Goal: Task Accomplishment & Management: Complete application form

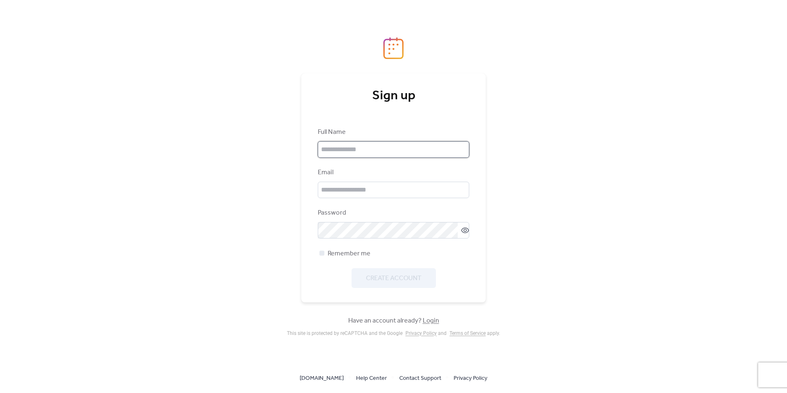
click at [354, 144] on input "text" at bounding box center [393, 149] width 151 height 16
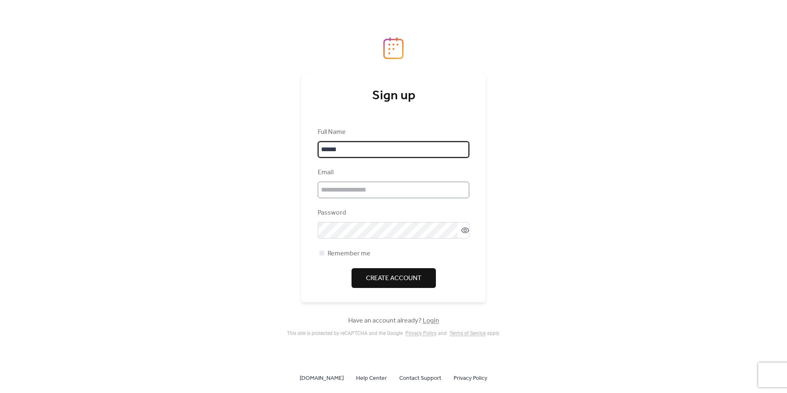
type input "******"
click at [395, 193] on input "email" at bounding box center [393, 189] width 151 height 16
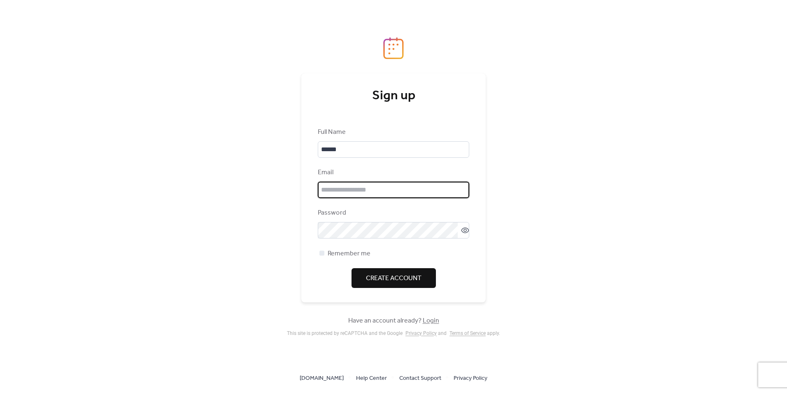
type input "**********"
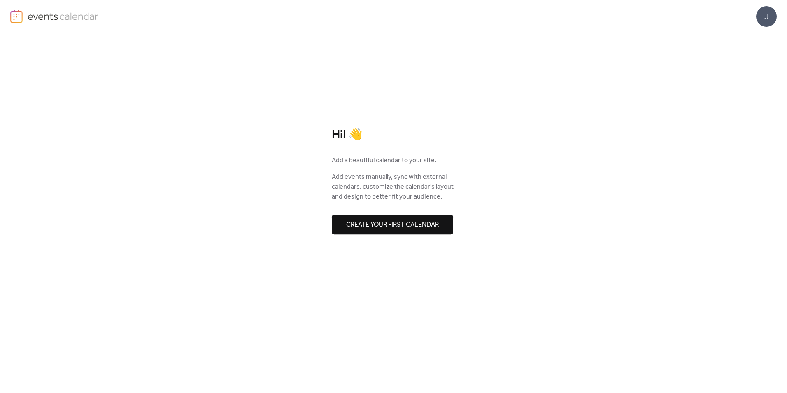
click at [364, 224] on span "Create your first calendar" at bounding box center [392, 225] width 93 height 10
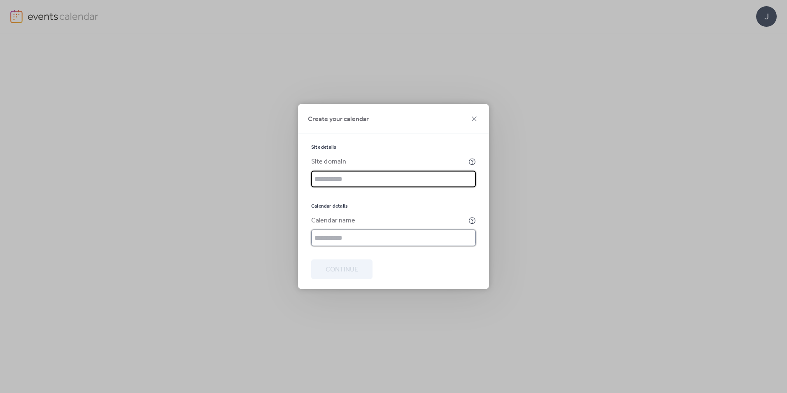
drag, startPoint x: 348, startPoint y: 244, endPoint x: 358, endPoint y: 242, distance: 10.5
click at [348, 244] on input "text" at bounding box center [393, 238] width 165 height 16
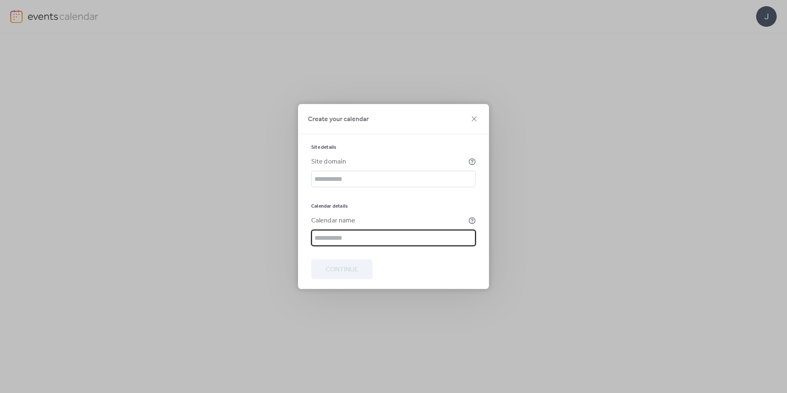
click at [380, 206] on div "Calendar details" at bounding box center [393, 206] width 165 height 7
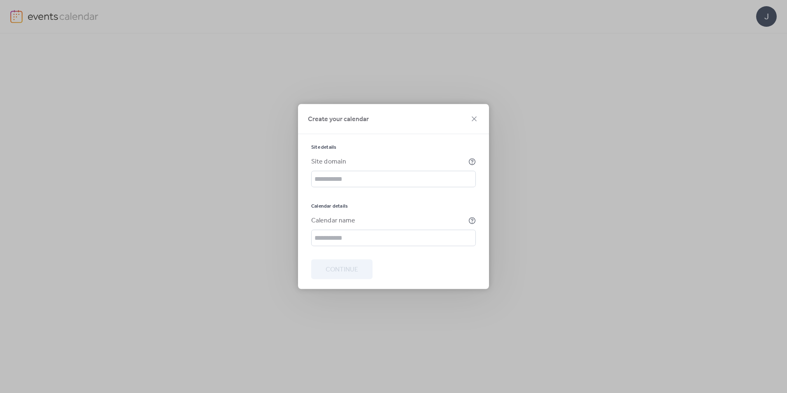
click at [389, 214] on div "Site details Site domain Calendar details Calendar name" at bounding box center [393, 195] width 165 height 102
click at [477, 121] on icon at bounding box center [474, 119] width 10 height 10
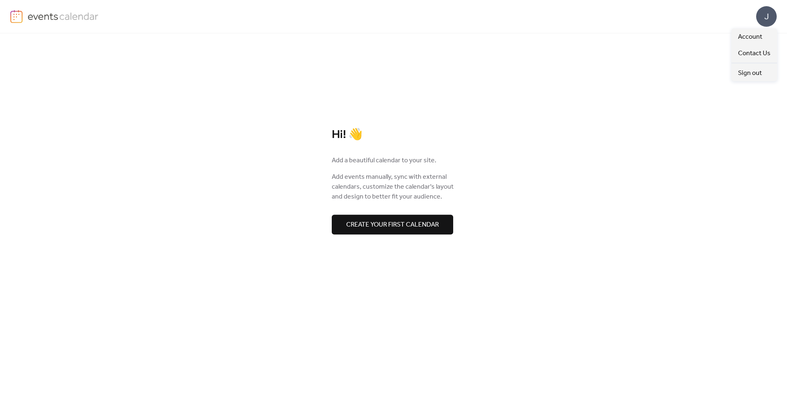
click at [768, 21] on div "J" at bounding box center [766, 16] width 21 height 21
click at [751, 38] on span "Account" at bounding box center [750, 37] width 24 height 10
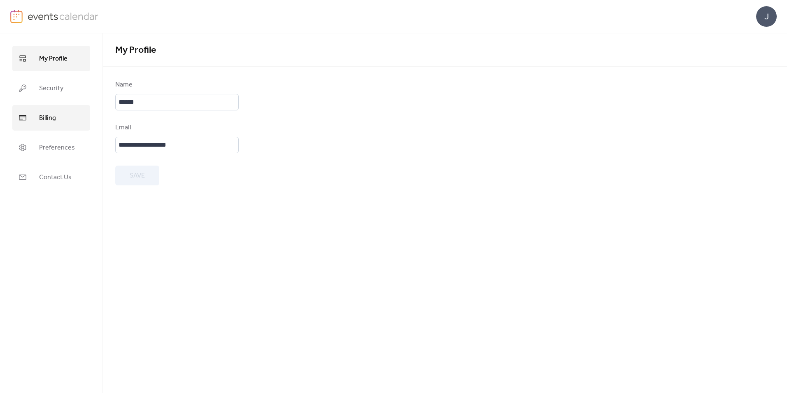
drag, startPoint x: 65, startPoint y: 89, endPoint x: 65, endPoint y: 109, distance: 19.8
click at [64, 89] on link "Security" at bounding box center [51, 88] width 78 height 26
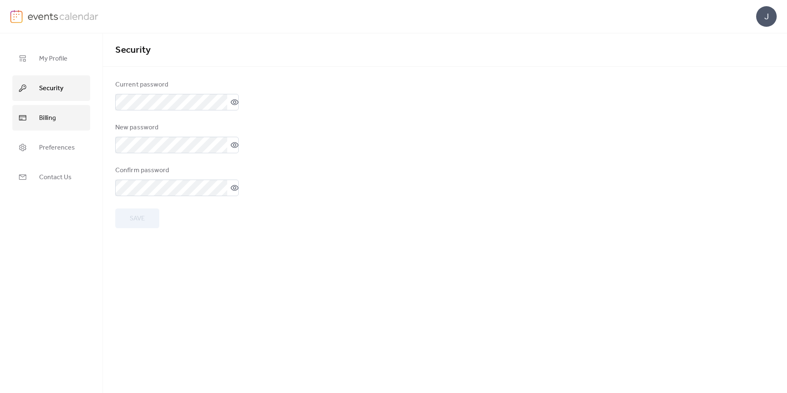
click at [59, 119] on link "Billing" at bounding box center [51, 118] width 78 height 26
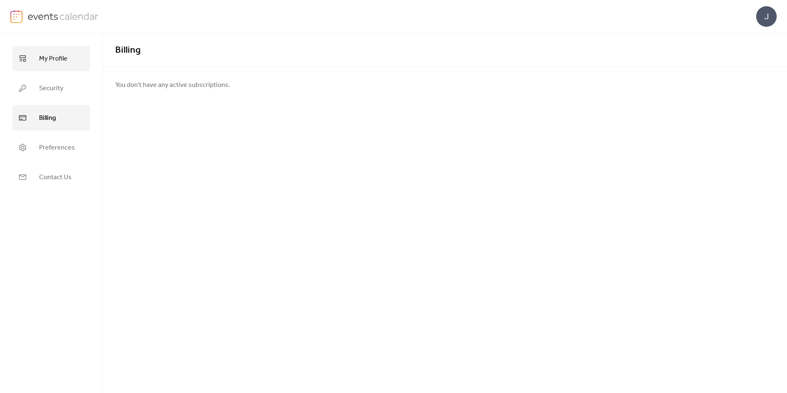
click at [64, 55] on span "My Profile" at bounding box center [53, 58] width 28 height 13
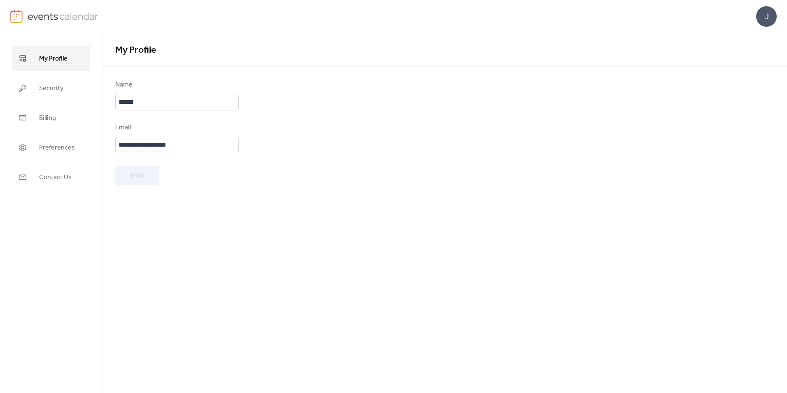
click at [19, 21] on img at bounding box center [16, 16] width 12 height 13
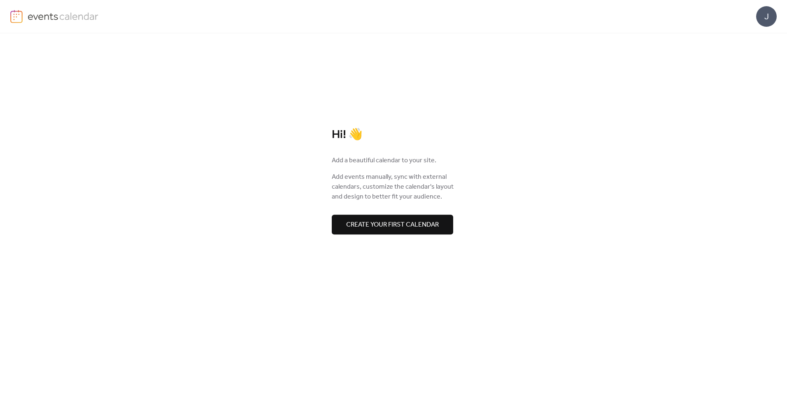
click at [383, 217] on button "Create your first calendar" at bounding box center [392, 224] width 121 height 20
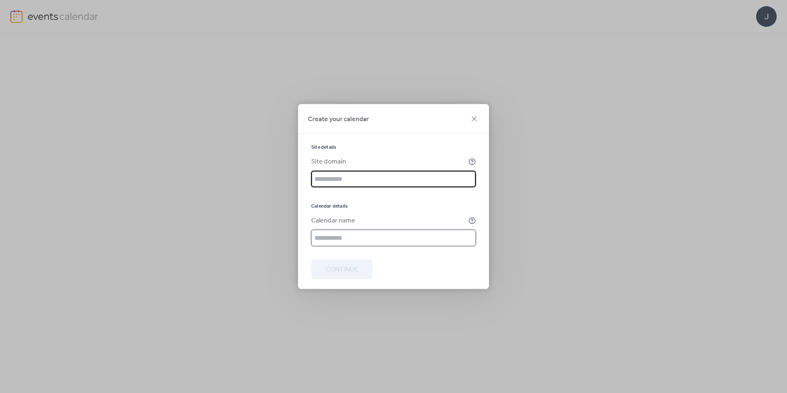
click at [338, 238] on input "text" at bounding box center [393, 238] width 165 height 16
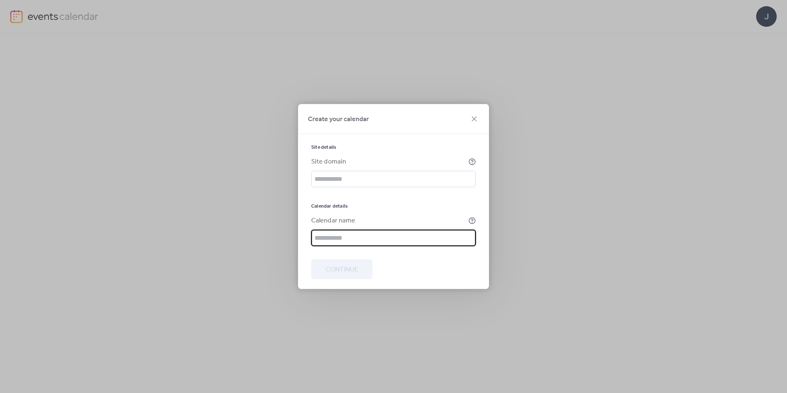
type input "******"
click at [344, 173] on input "text" at bounding box center [393, 179] width 165 height 16
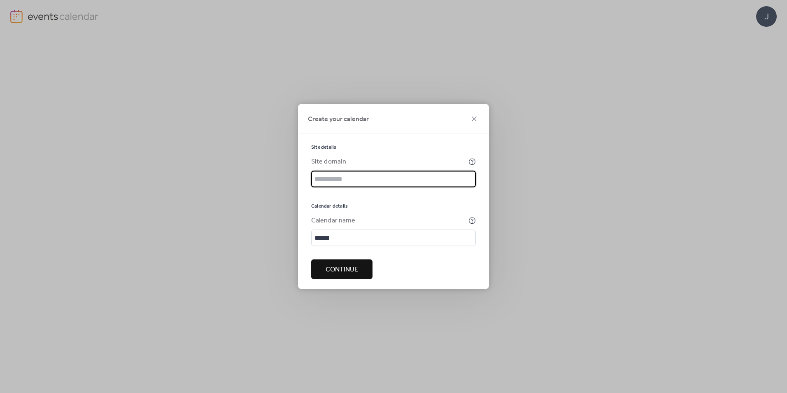
click at [339, 267] on span "Continue" at bounding box center [342, 270] width 33 height 10
click at [347, 182] on input "text" at bounding box center [393, 179] width 165 height 16
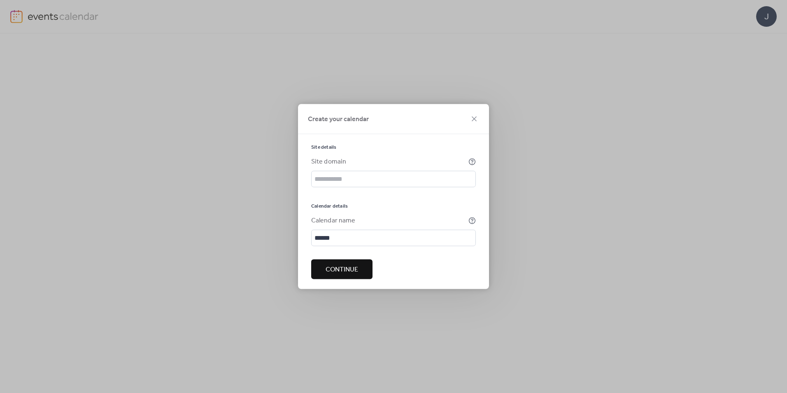
click at [334, 207] on span "Calendar details" at bounding box center [329, 206] width 37 height 7
click at [474, 163] on icon at bounding box center [471, 161] width 7 height 7
drag, startPoint x: 314, startPoint y: 160, endPoint x: 323, endPoint y: 160, distance: 9.9
click at [323, 160] on div "Site domain" at bounding box center [389, 162] width 156 height 10
click at [327, 159] on div "Site domain" at bounding box center [389, 162] width 156 height 10
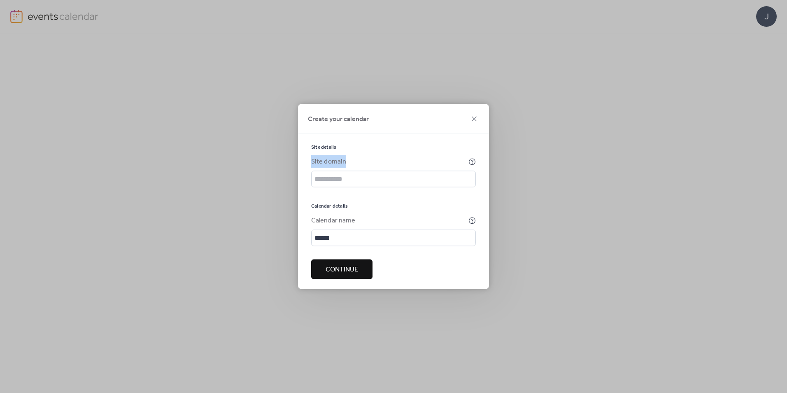
drag, startPoint x: 312, startPoint y: 159, endPoint x: 348, endPoint y: 158, distance: 35.8
click at [348, 158] on div "Site domain" at bounding box center [389, 162] width 156 height 10
drag, startPoint x: 348, startPoint y: 158, endPoint x: 281, endPoint y: 185, distance: 71.8
click at [251, 195] on div "Create your calendar Site details Site domain Calendar details Calendar name **…" at bounding box center [393, 196] width 787 height 393
click at [337, 123] on span "Create your calendar" at bounding box center [338, 119] width 61 height 10
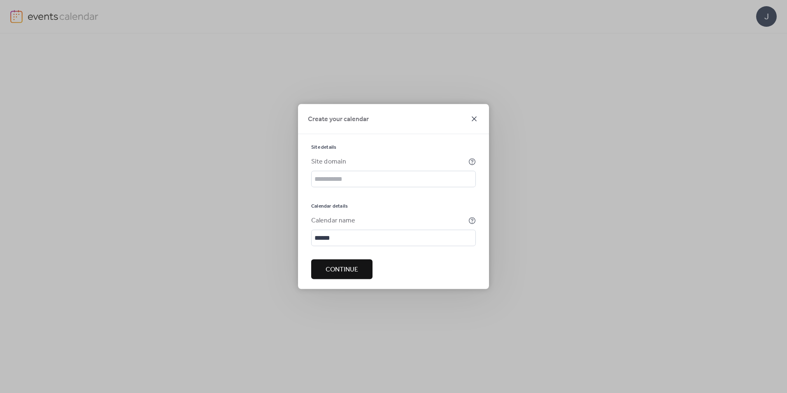
click at [477, 120] on icon at bounding box center [474, 119] width 10 height 10
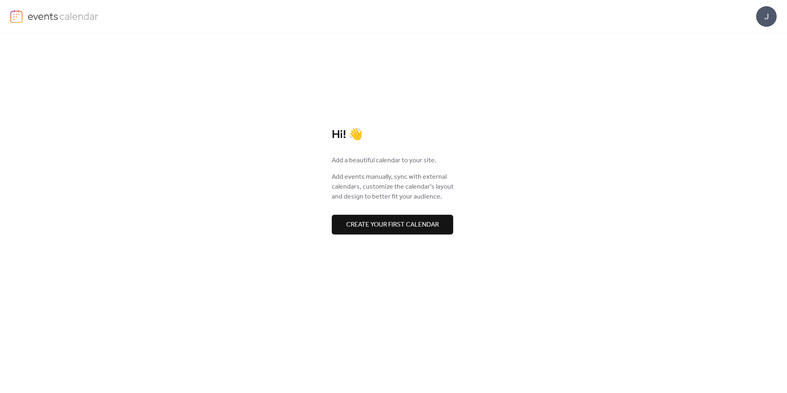
click at [751, 20] on div "J" at bounding box center [393, 16] width 766 height 33
click at [754, 20] on div "J" at bounding box center [393, 16] width 766 height 33
click at [765, 19] on div "J" at bounding box center [766, 16] width 21 height 21
click at [749, 44] on link "Account" at bounding box center [754, 36] width 46 height 16
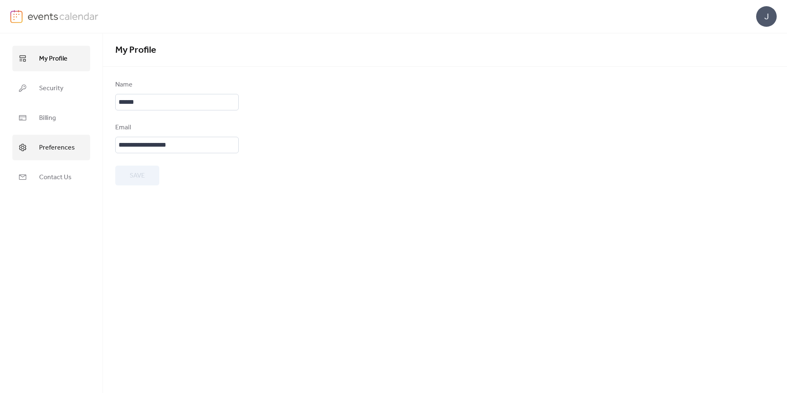
click at [58, 150] on span "Preferences" at bounding box center [57, 147] width 36 height 13
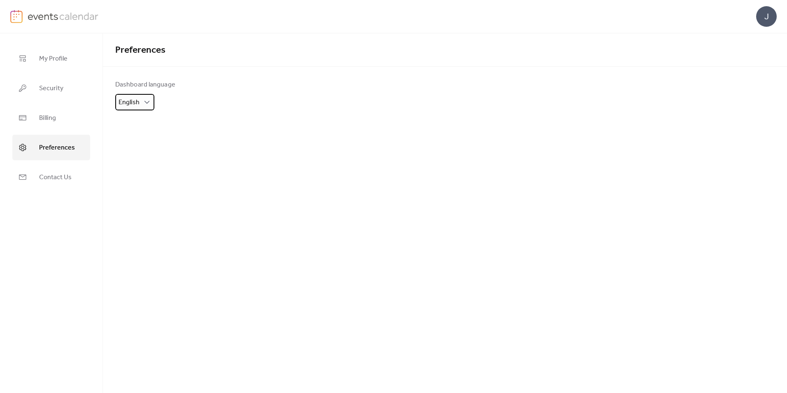
click at [141, 105] on div "English" at bounding box center [134, 102] width 39 height 16
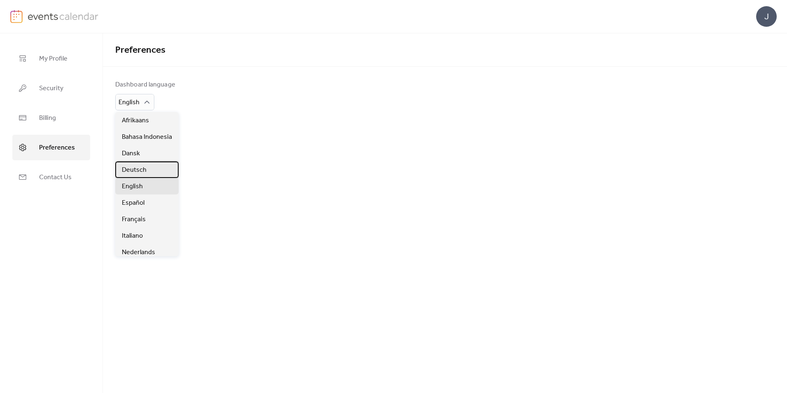
click at [149, 171] on div "Deutsch" at bounding box center [146, 169] width 63 height 16
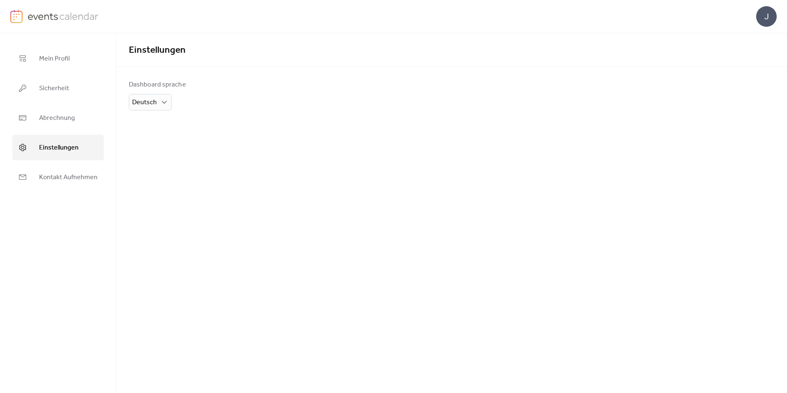
click at [63, 13] on img at bounding box center [63, 16] width 71 height 12
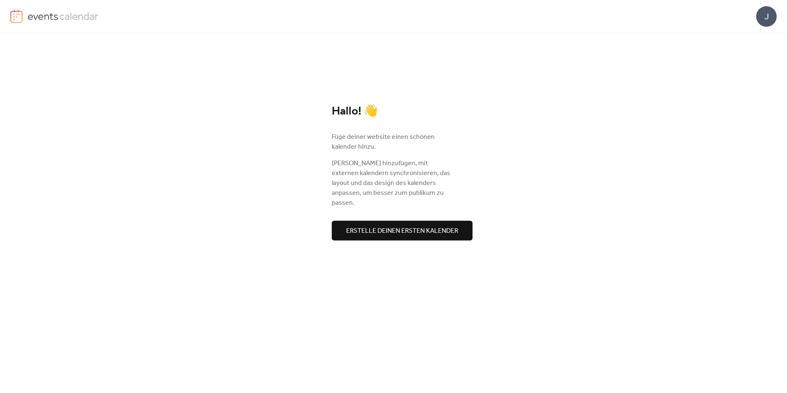
click at [383, 226] on span "Erstelle deinen ersten kalender" at bounding box center [402, 231] width 112 height 10
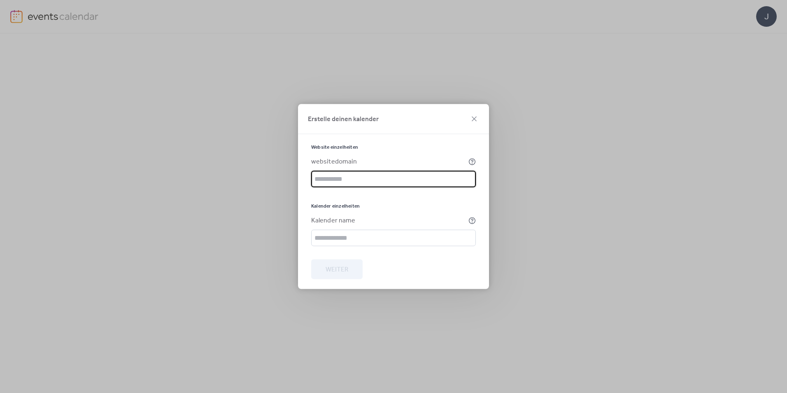
drag, startPoint x: 340, startPoint y: 179, endPoint x: 336, endPoint y: 179, distance: 4.2
paste input "**********"
type input "**********"
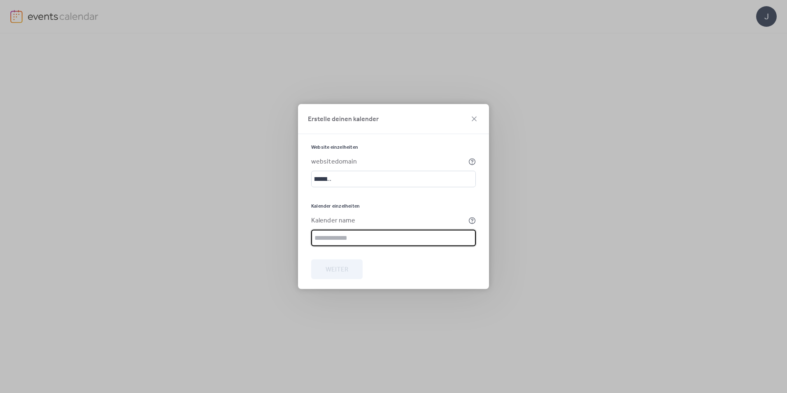
scroll to position [0, 0]
click at [338, 230] on input "text" at bounding box center [393, 238] width 165 height 16
type input "******"
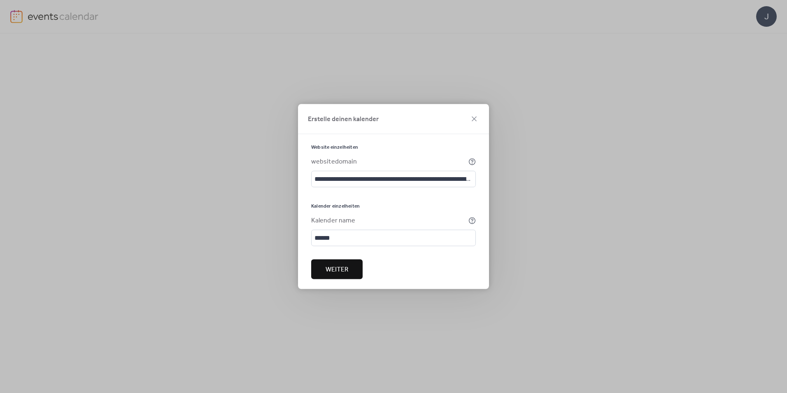
click at [334, 268] on span "Weiter" at bounding box center [337, 270] width 23 height 10
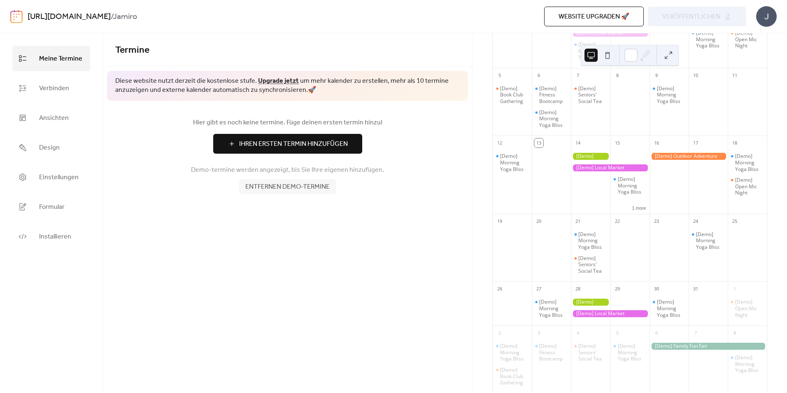
scroll to position [123, 0]
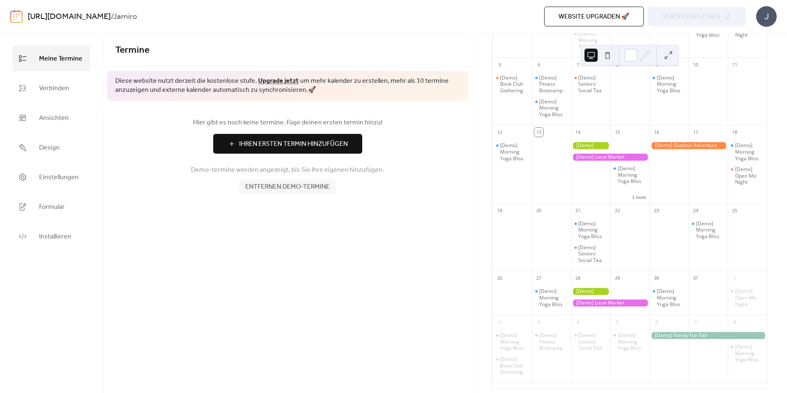
drag, startPoint x: 374, startPoint y: 256, endPoint x: 368, endPoint y: 250, distance: 9.0
click at [369, 251] on div "Termine Diese website nutzt derzeit die kostenlose stufe. Upgrade jetzt um mehr…" at bounding box center [287, 212] width 369 height 359
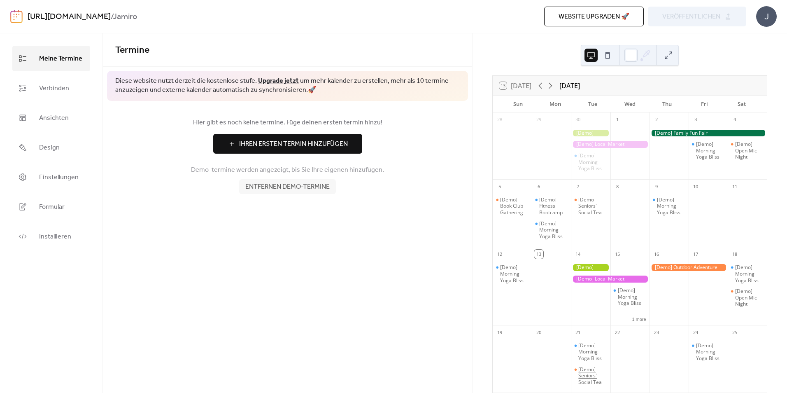
scroll to position [0, 0]
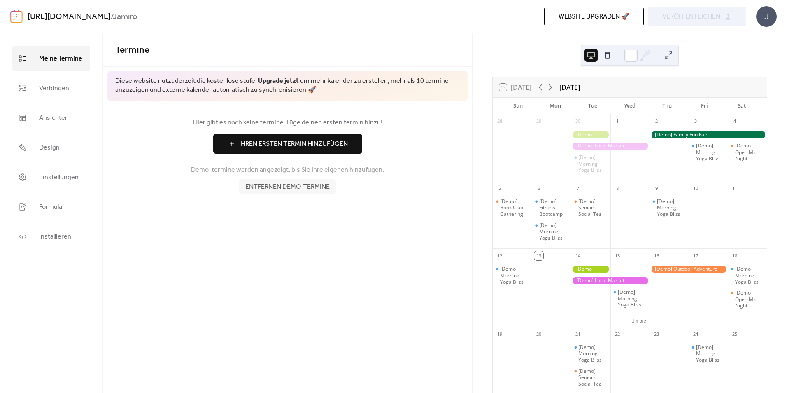
click at [280, 140] on span "Ihren Ersten Termin Hinzufügen" at bounding box center [293, 144] width 109 height 10
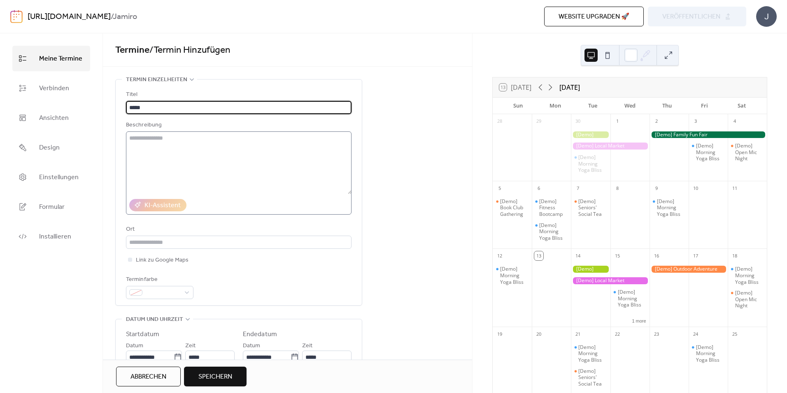
type input "*****"
click at [179, 144] on textarea at bounding box center [239, 162] width 226 height 63
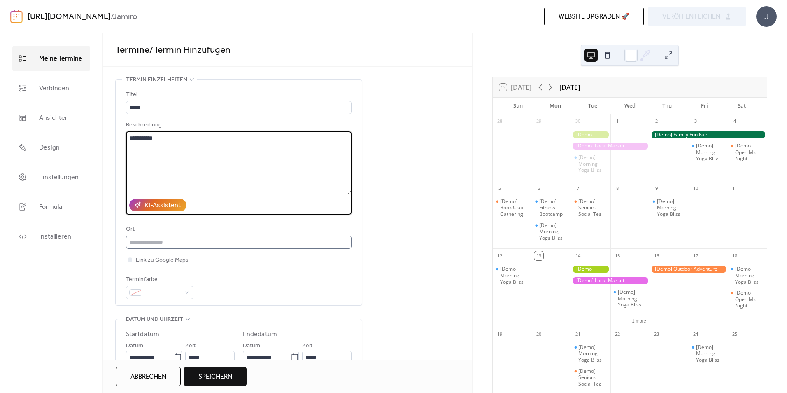
type textarea "**********"
click at [171, 245] on input "text" at bounding box center [239, 241] width 226 height 13
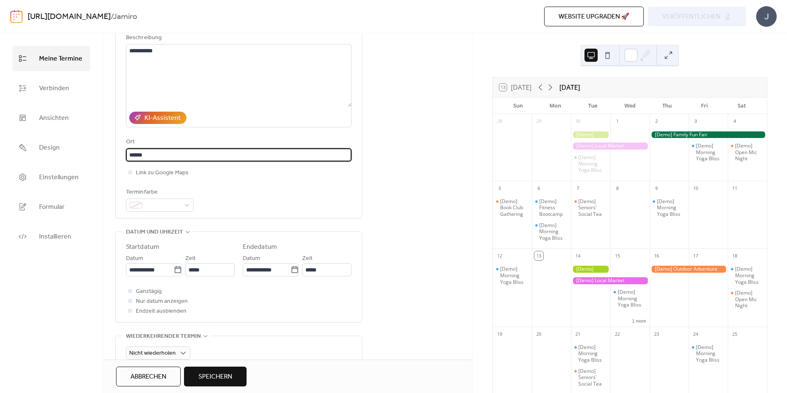
scroll to position [123, 0]
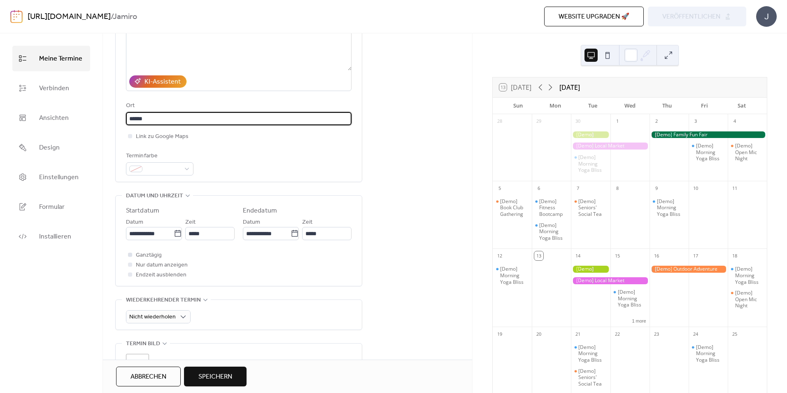
type input "******"
click at [149, 253] on span "Ganztägig" at bounding box center [149, 255] width 26 height 10
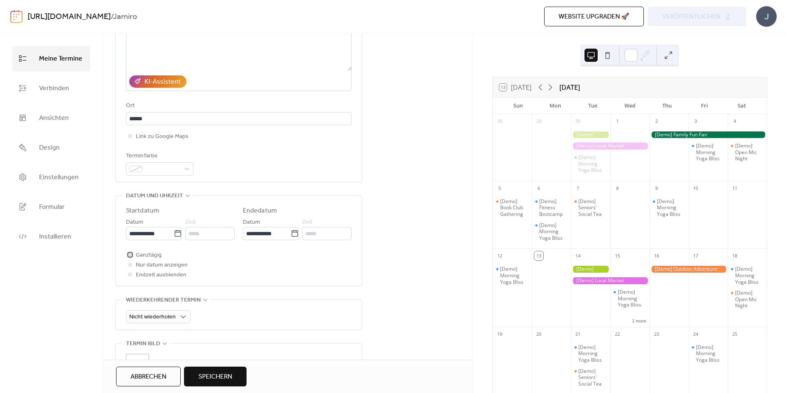
click at [148, 254] on span "Ganztägig" at bounding box center [149, 255] width 26 height 10
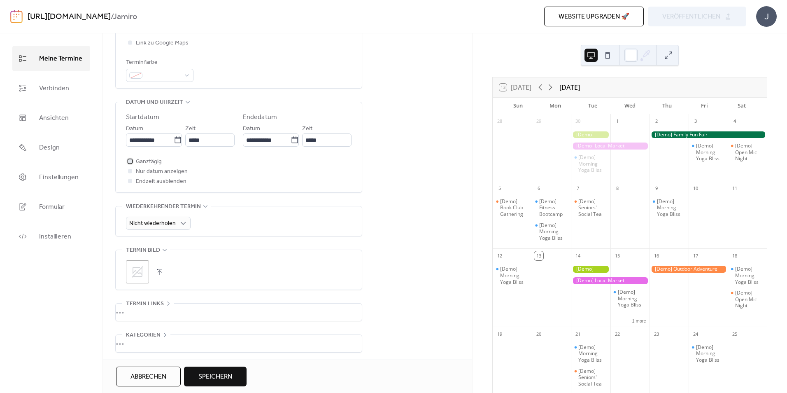
scroll to position [247, 0]
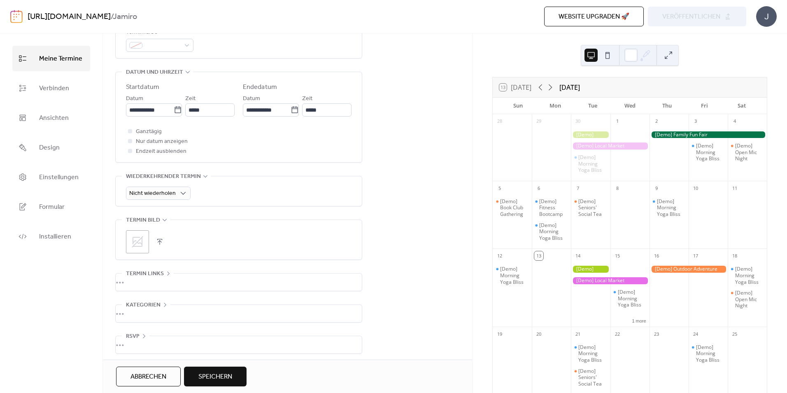
click at [137, 242] on icon at bounding box center [138, 242] width 12 height 12
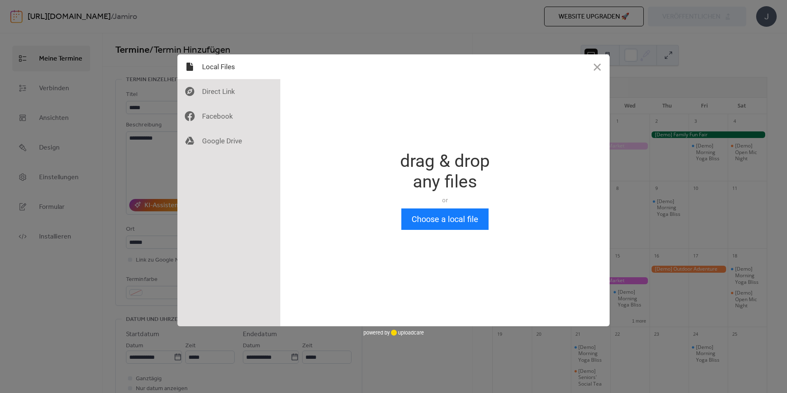
scroll to position [0, 0]
click at [602, 68] on button "Close" at bounding box center [597, 66] width 25 height 25
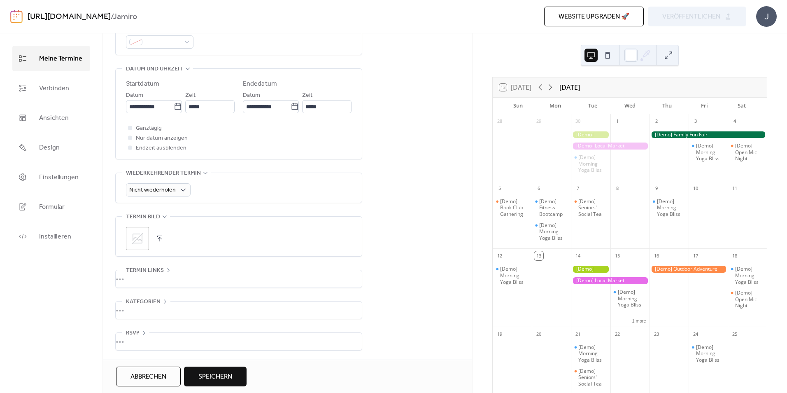
scroll to position [252, 0]
click at [227, 373] on span "Speichern" at bounding box center [215, 377] width 34 height 10
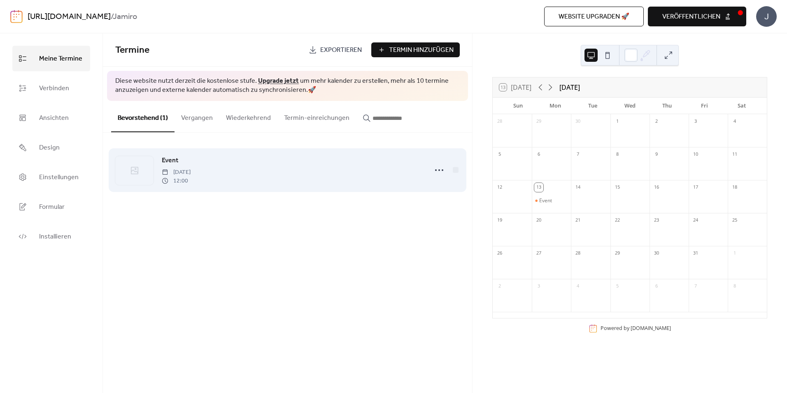
click at [168, 173] on icon at bounding box center [165, 172] width 7 height 7
click at [174, 193] on div "Event [DATE] 12:00" at bounding box center [287, 170] width 344 height 50
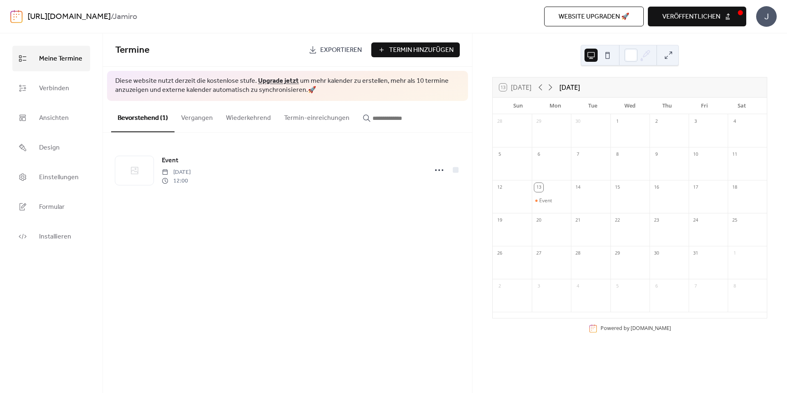
click at [685, 19] on span "veröffentlichen" at bounding box center [691, 17] width 58 height 10
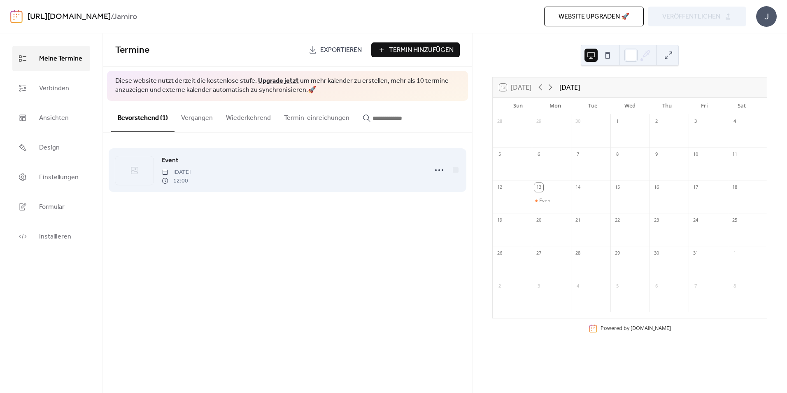
click at [191, 172] on span "[DATE]" at bounding box center [176, 172] width 29 height 9
click at [162, 177] on span "12:00" at bounding box center [176, 181] width 29 height 9
click at [144, 173] on div at bounding box center [134, 170] width 38 height 29
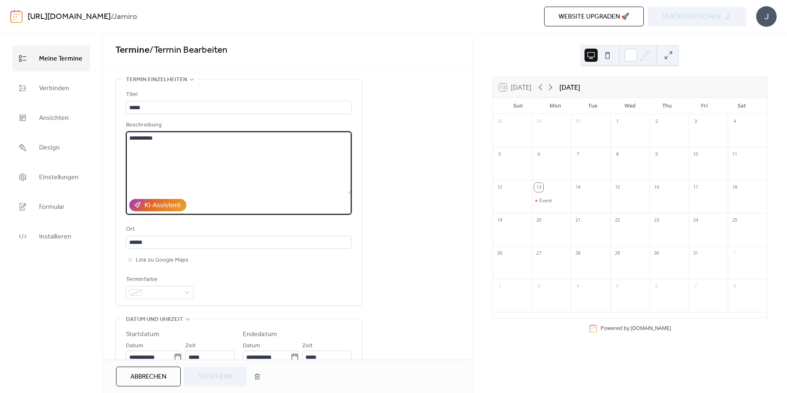
click at [142, 172] on textarea "**********" at bounding box center [239, 162] width 226 height 63
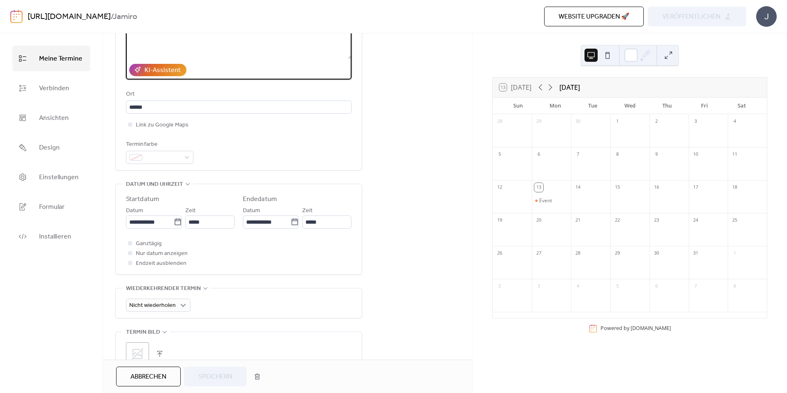
scroll to position [206, 0]
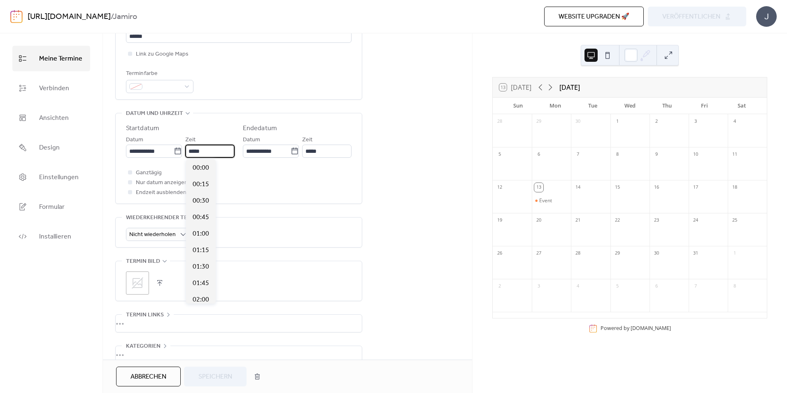
click at [218, 152] on input "*****" at bounding box center [209, 150] width 49 height 13
click at [205, 295] on span "14:00" at bounding box center [201, 300] width 16 height 10
type input "*****"
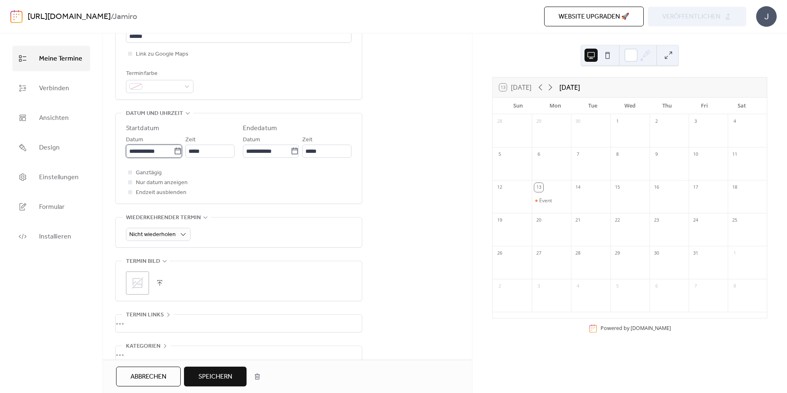
click at [156, 153] on input "**********" at bounding box center [150, 150] width 48 height 13
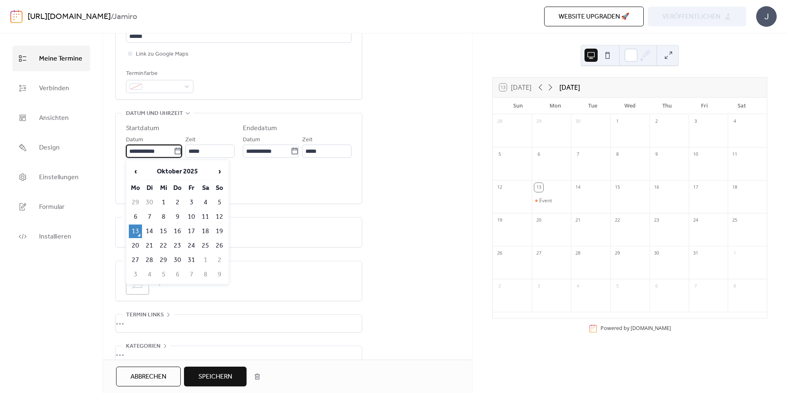
drag, startPoint x: 152, startPoint y: 229, endPoint x: 163, endPoint y: 223, distance: 12.0
click at [152, 228] on td "14" at bounding box center [149, 231] width 13 height 14
type input "**********"
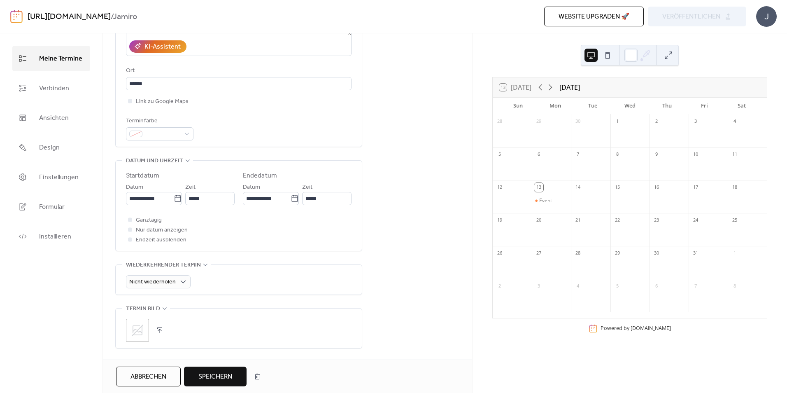
scroll to position [206, 0]
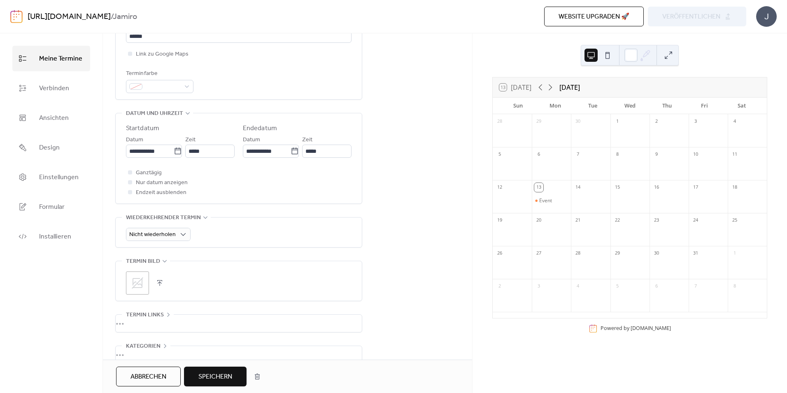
click at [209, 379] on span "Speichern" at bounding box center [215, 377] width 34 height 10
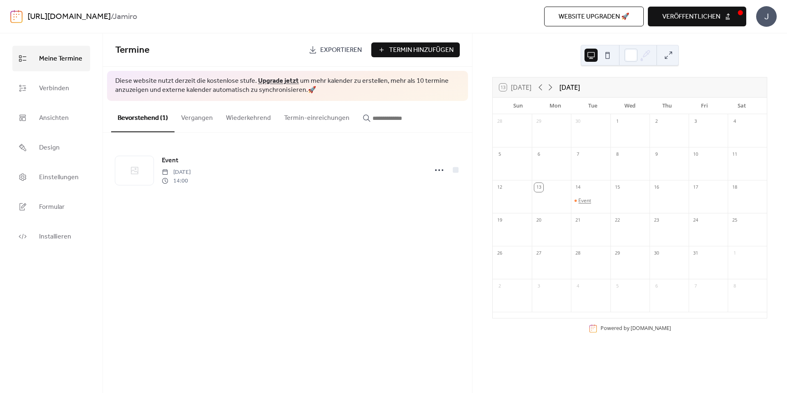
click at [582, 199] on div "Event" at bounding box center [584, 200] width 13 height 7
click at [412, 284] on div "Termine Exportieren Termin Hinzufügen Diese website nutzt derzeit die kostenlos…" at bounding box center [287, 212] width 369 height 359
click at [706, 19] on span "veröffentlichen" at bounding box center [691, 17] width 58 height 10
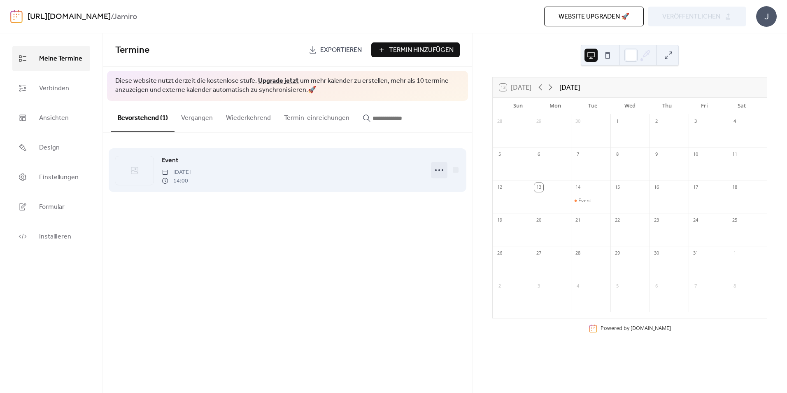
click at [436, 171] on icon at bounding box center [439, 169] width 13 height 13
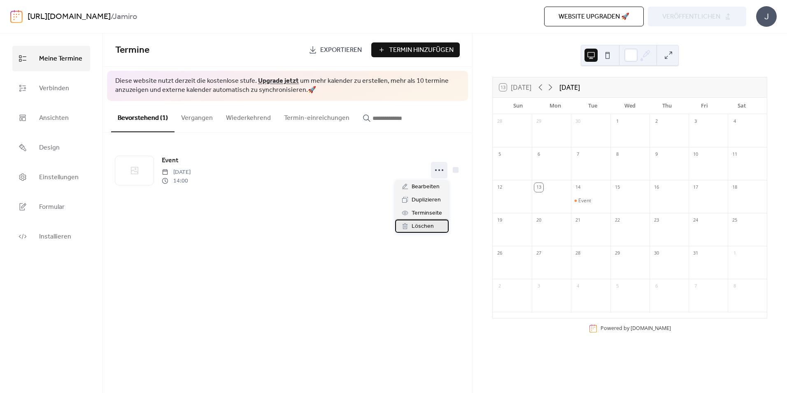
click at [419, 227] on span "Löschen" at bounding box center [423, 226] width 22 height 10
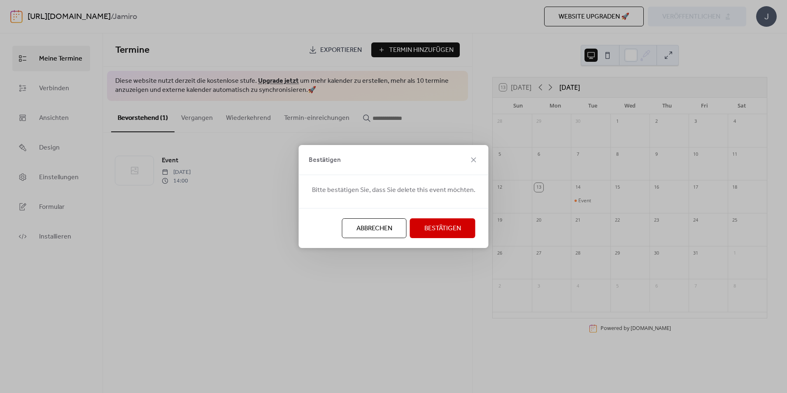
click at [432, 227] on span "Bestätigen" at bounding box center [442, 228] width 37 height 10
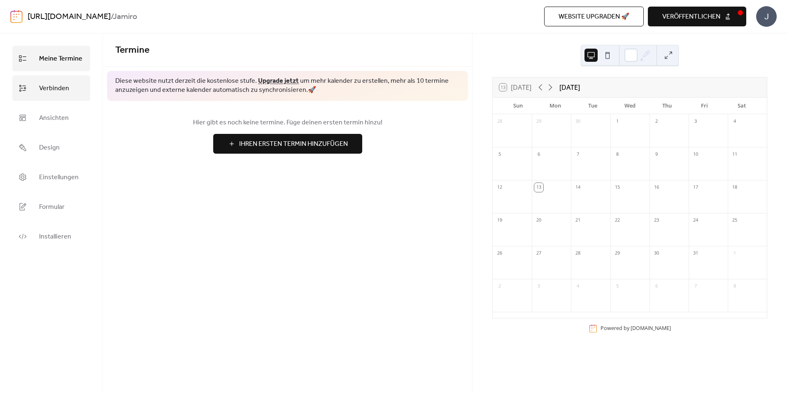
click at [68, 89] on span "Verbinden" at bounding box center [54, 88] width 30 height 13
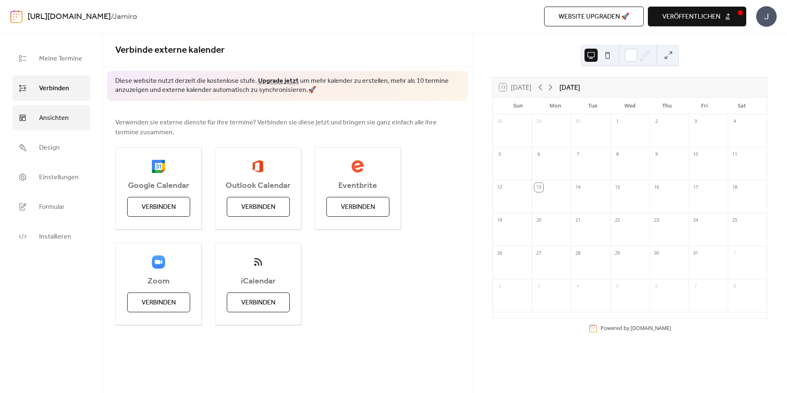
click at [72, 115] on link "Ansichten" at bounding box center [51, 118] width 78 height 26
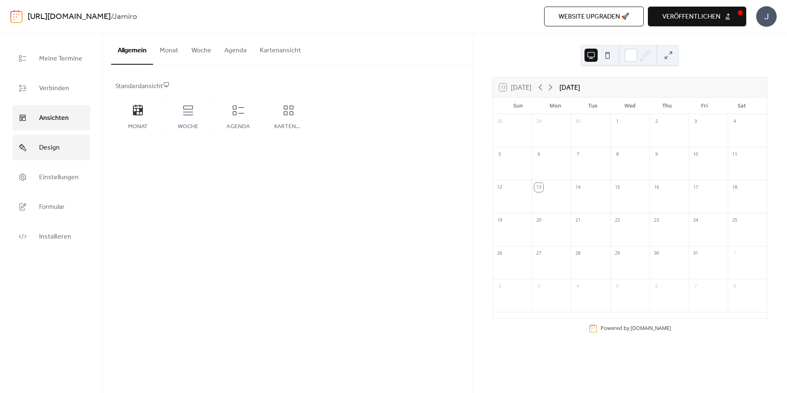
click at [65, 137] on link "Design" at bounding box center [51, 148] width 78 height 26
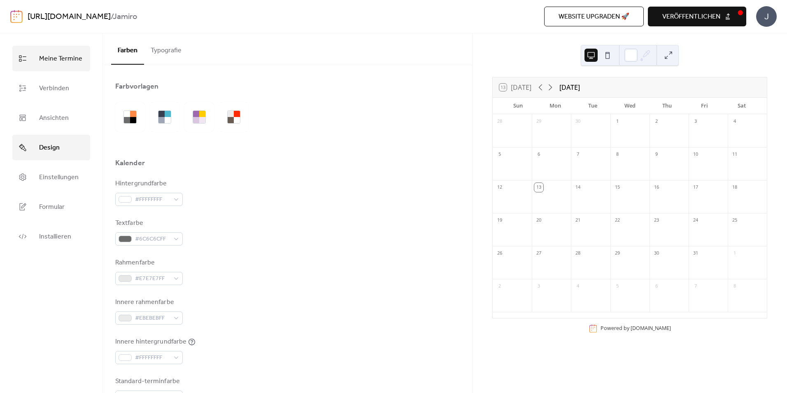
click at [66, 64] on span "Meine Termine" at bounding box center [60, 58] width 43 height 13
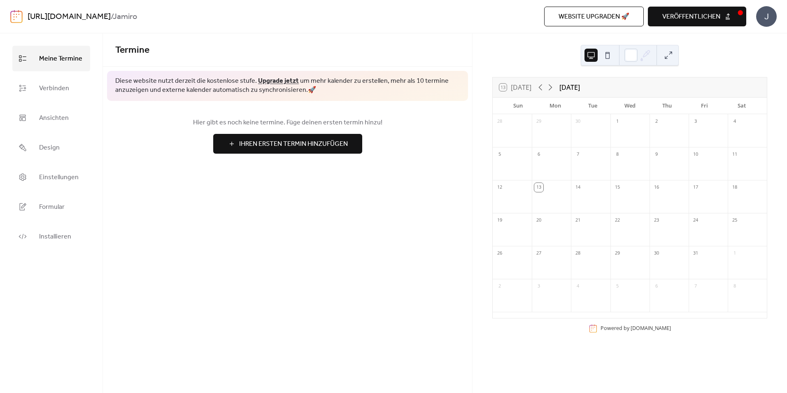
click at [279, 195] on div "Termine Diese website nutzt derzeit die kostenlose stufe. Upgrade jetzt um mehr…" at bounding box center [287, 212] width 369 height 359
click at [273, 147] on span "Ihren Ersten Termin Hinzufügen" at bounding box center [293, 144] width 109 height 10
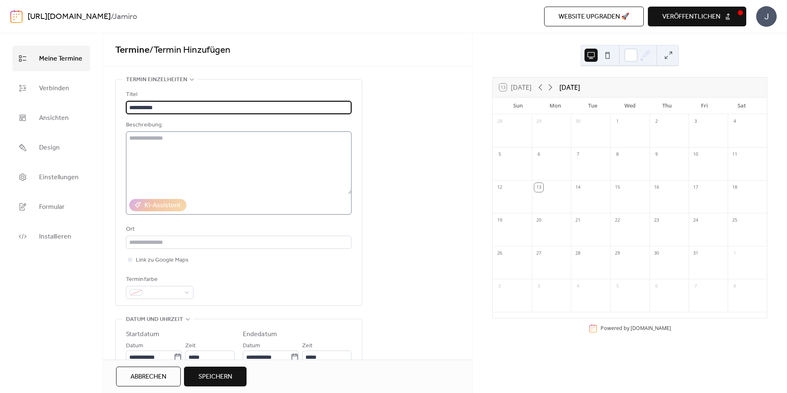
type input "**********"
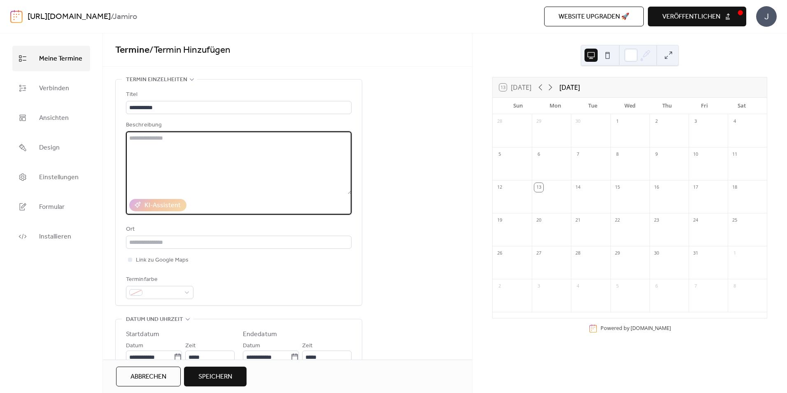
click at [216, 157] on textarea at bounding box center [239, 162] width 226 height 63
type textarea "**********"
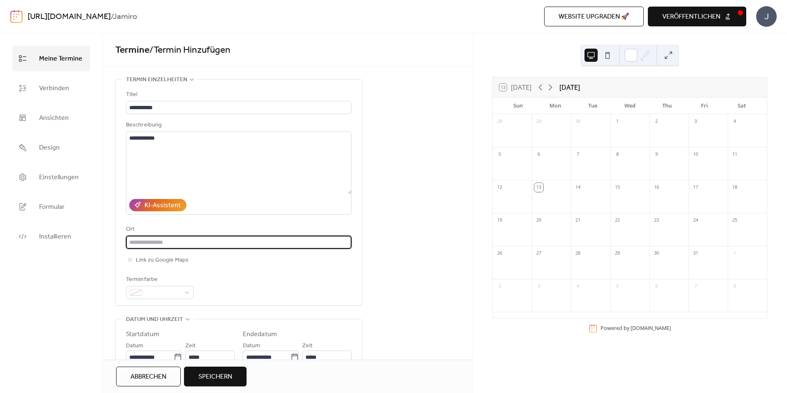
click at [169, 237] on input "text" at bounding box center [239, 241] width 226 height 13
type input "******"
click at [395, 237] on div "**********" at bounding box center [287, 344] width 369 height 530
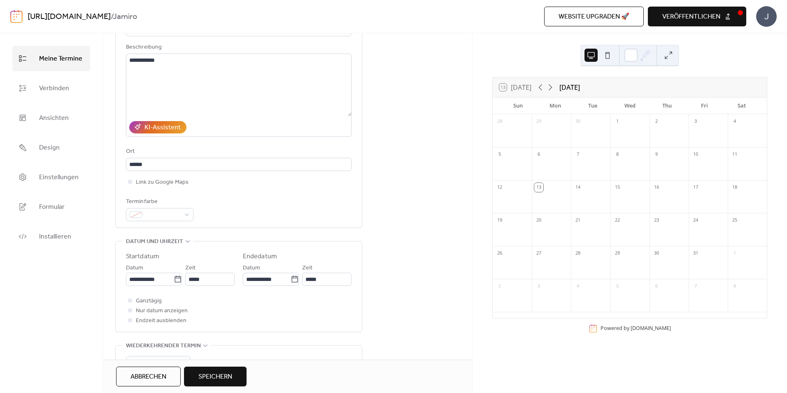
scroll to position [82, 0]
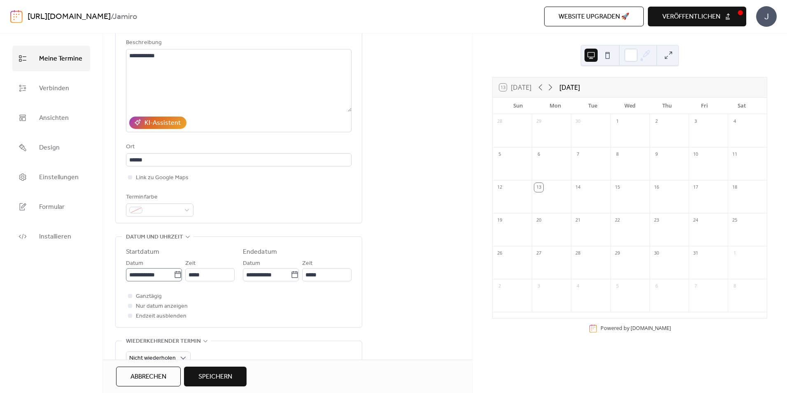
click at [176, 276] on icon at bounding box center [178, 274] width 8 height 8
click at [174, 276] on input "**********" at bounding box center [150, 274] width 48 height 13
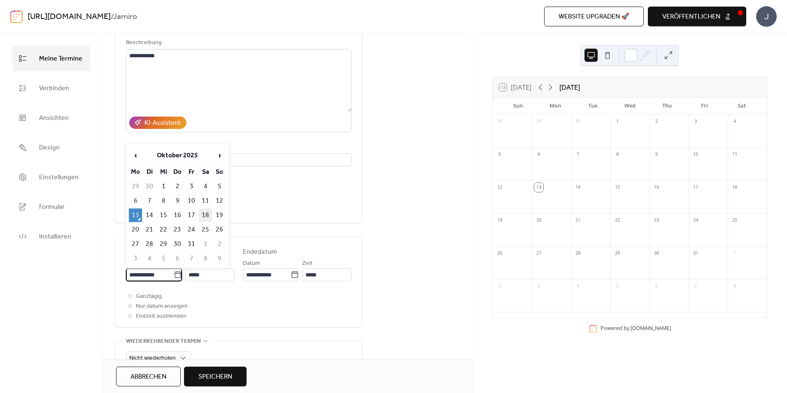
click at [200, 215] on td "18" at bounding box center [205, 215] width 13 height 14
type input "**********"
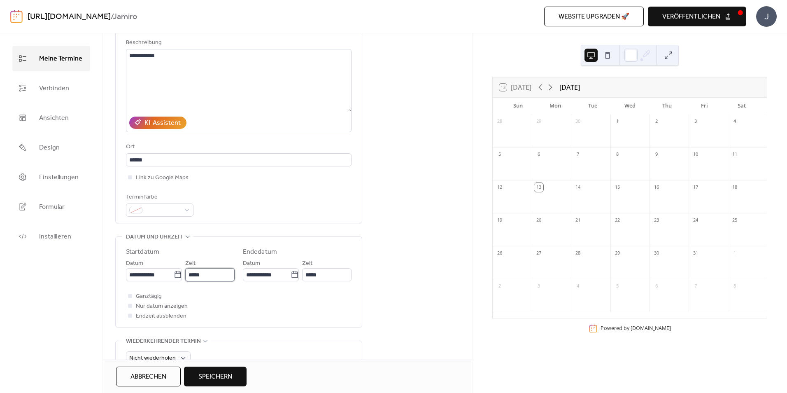
click at [214, 277] on input "*****" at bounding box center [209, 274] width 49 height 13
click at [203, 226] on span "14:00" at bounding box center [201, 223] width 16 height 10
type input "*****"
click at [327, 278] on input "*****" at bounding box center [326, 274] width 49 height 13
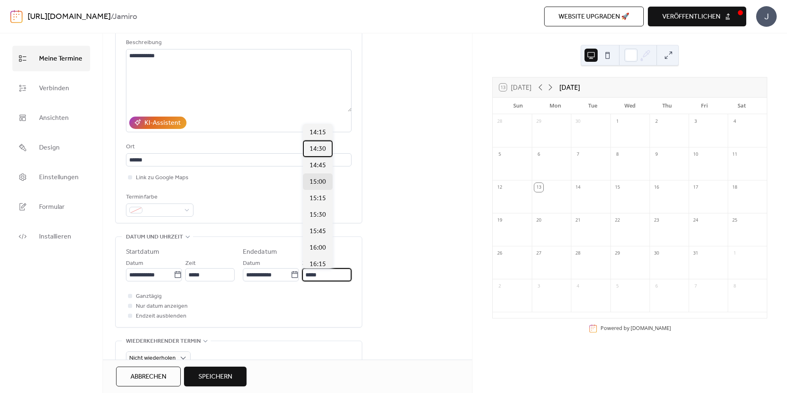
drag, startPoint x: 320, startPoint y: 154, endPoint x: 314, endPoint y: 173, distance: 19.8
click at [320, 154] on div "14:30" at bounding box center [318, 148] width 30 height 16
type input "*****"
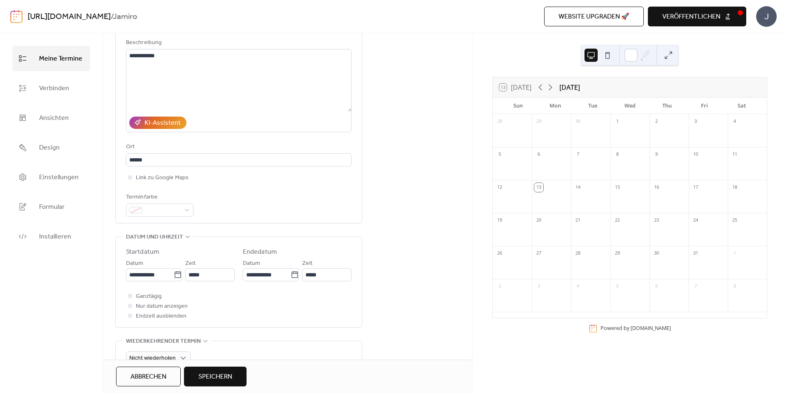
drag, startPoint x: 234, startPoint y: 300, endPoint x: 223, endPoint y: 301, distance: 10.7
click at [234, 300] on div "Ganztägig Nur datum anzeigen Endzeit ausblenden" at bounding box center [239, 306] width 226 height 30
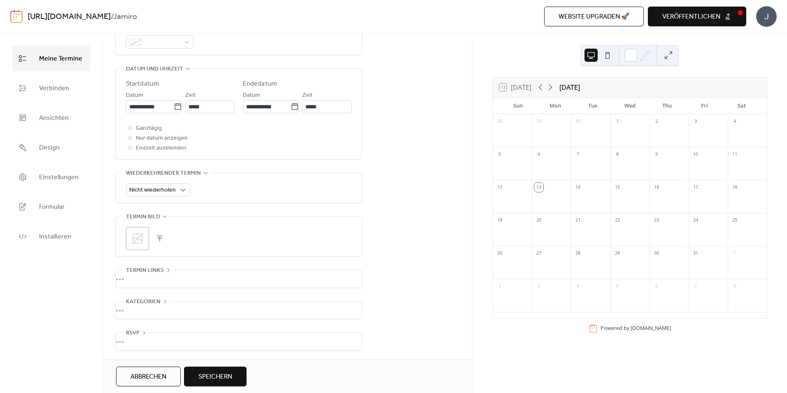
scroll to position [252, 0]
drag, startPoint x: 150, startPoint y: 278, endPoint x: 154, endPoint y: 277, distance: 4.3
click at [150, 278] on div "•••" at bounding box center [239, 278] width 246 height 17
click at [154, 277] on div "URL Text zum anzeigen In neuem tab öffnen" at bounding box center [239, 311] width 226 height 87
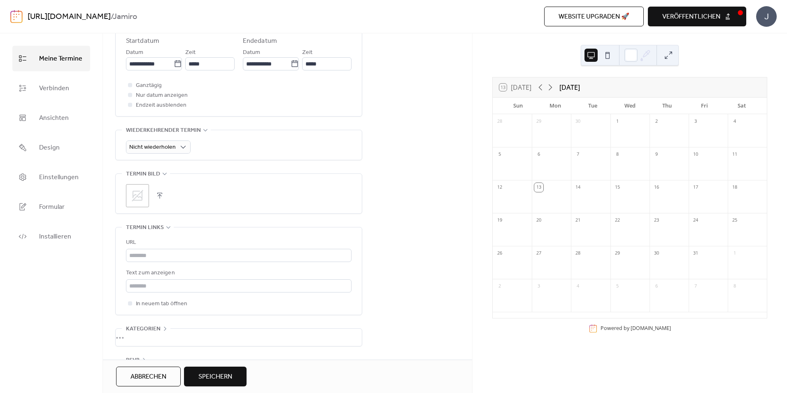
click at [165, 228] on icon at bounding box center [168, 227] width 7 height 7
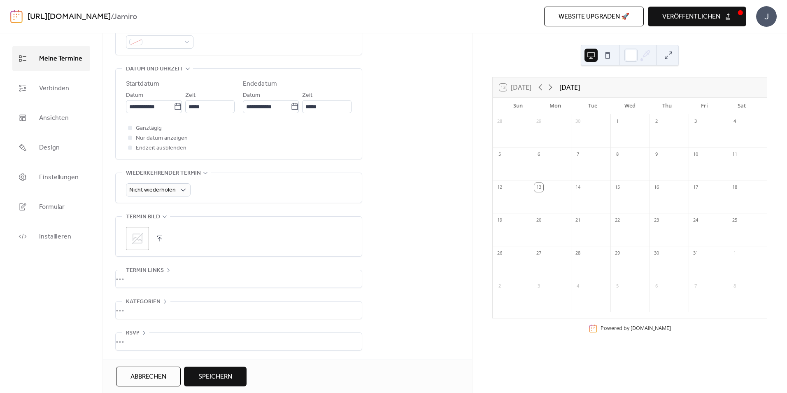
click at [157, 298] on span "Kategorien" at bounding box center [143, 302] width 35 height 10
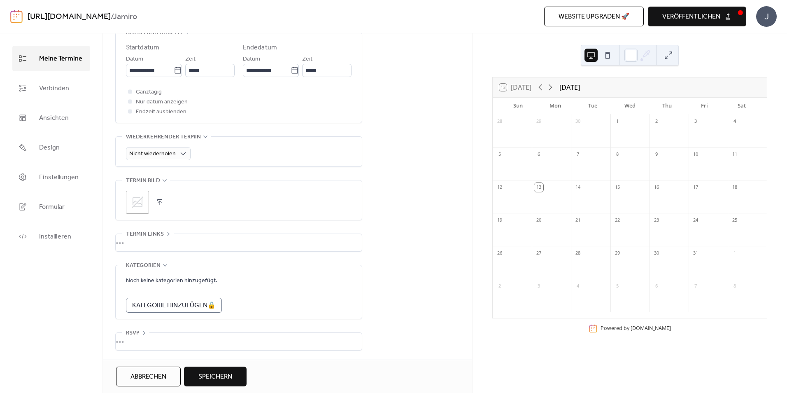
drag, startPoint x: 290, startPoint y: 282, endPoint x: 263, endPoint y: 282, distance: 27.6
click at [288, 282] on form "Noch keine kategorien hinzugefügt. Kategorie Hinzufügen 🔒" at bounding box center [239, 293] width 226 height 37
click at [159, 261] on span "Kategorien" at bounding box center [143, 266] width 35 height 10
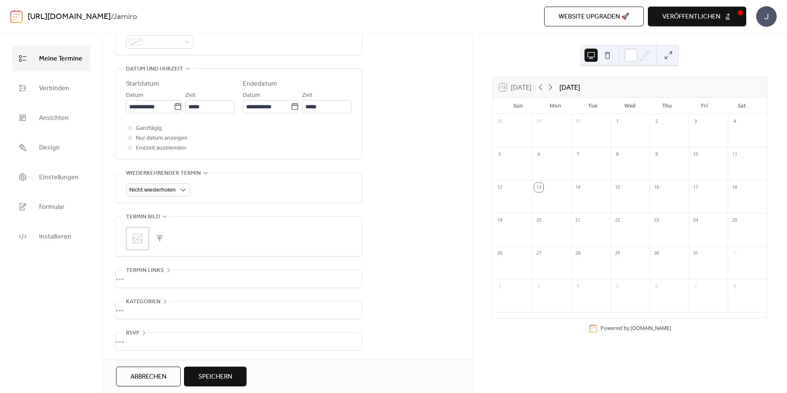
click at [141, 330] on icon at bounding box center [144, 332] width 7 height 7
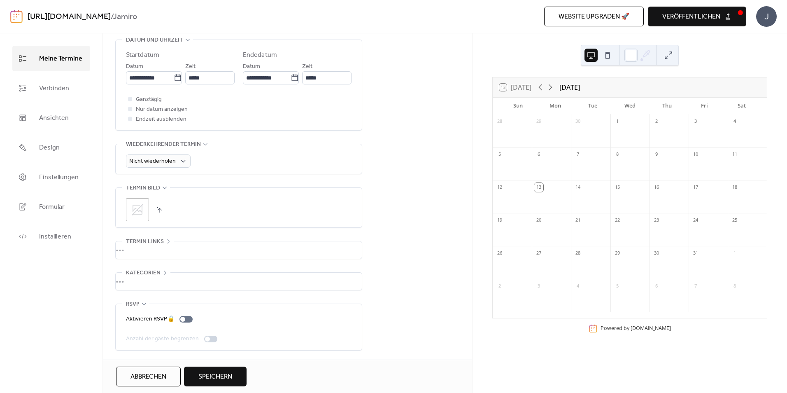
click at [144, 308] on div "Aktivieren RSVP 🔒 Anzahl der gäste begrenzen" at bounding box center [239, 327] width 226 height 46
click at [142, 301] on icon at bounding box center [144, 303] width 7 height 7
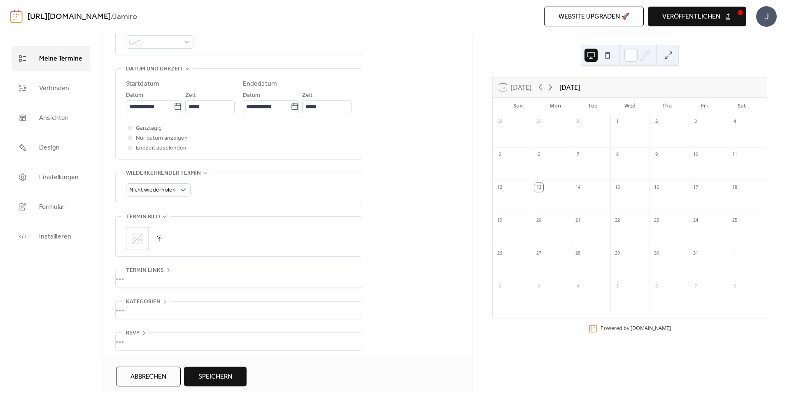
scroll to position [252, 0]
drag, startPoint x: 209, startPoint y: 374, endPoint x: 221, endPoint y: 385, distance: 15.8
click at [209, 374] on span "Speichern" at bounding box center [215, 377] width 34 height 10
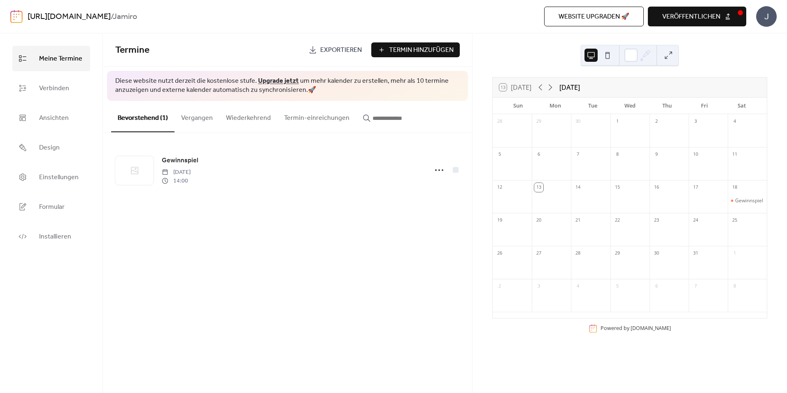
click at [689, 18] on span "veröffentlichen" at bounding box center [691, 17] width 58 height 10
click at [295, 263] on div "Termine Exportieren Termin Hinzufügen Diese website nutzt derzeit die kostenlos…" at bounding box center [287, 212] width 369 height 359
drag, startPoint x: 688, startPoint y: 19, endPoint x: 679, endPoint y: 14, distance: 9.8
click at [680, 14] on div "Website upgraden 🚀 Vorschau veröffentlichen" at bounding box center [544, 17] width 403 height 20
drag, startPoint x: 679, startPoint y: 14, endPoint x: 674, endPoint y: 11, distance: 6.1
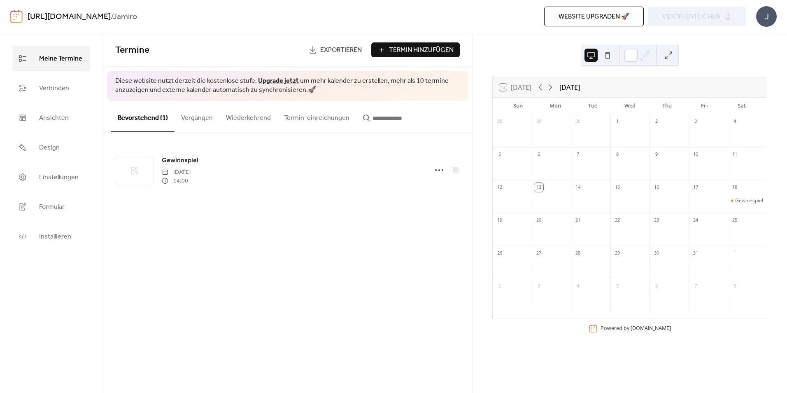
click at [674, 11] on div "Website upgraden 🚀 Vorschau veröffentlichen" at bounding box center [544, 17] width 403 height 20
click at [674, 12] on div "Website upgraden 🚀 Vorschau veröffentlichen" at bounding box center [544, 17] width 403 height 20
click at [675, 12] on div "Website upgraden 🚀 Vorschau veröffentlichen" at bounding box center [544, 17] width 403 height 20
click at [315, 248] on div "Termine Exportieren Termin Hinzufügen Diese website nutzt derzeit die kostenlos…" at bounding box center [287, 212] width 369 height 359
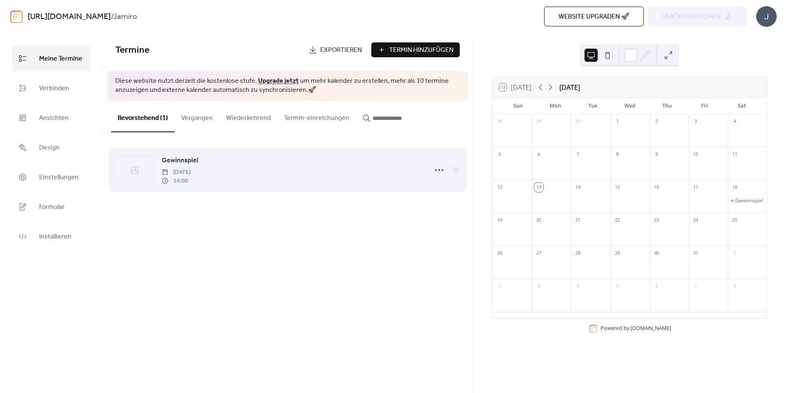
click at [170, 169] on span "[DATE]" at bounding box center [176, 172] width 29 height 9
click at [140, 172] on div at bounding box center [134, 170] width 38 height 29
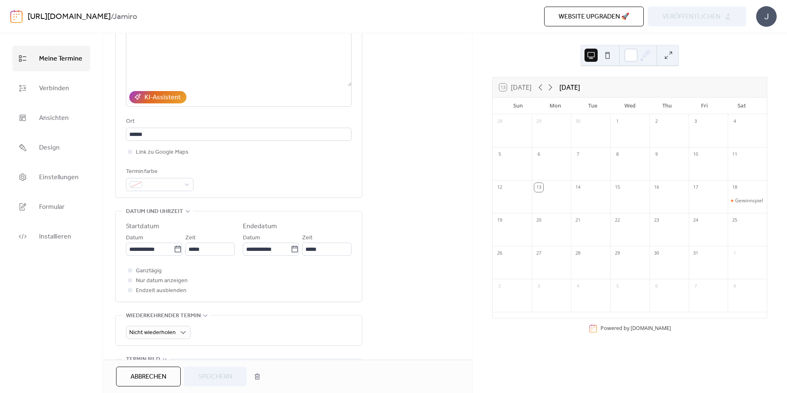
scroll to position [211, 0]
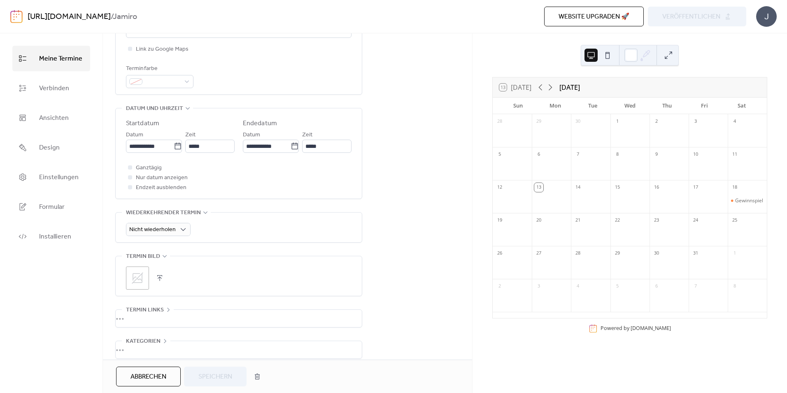
click at [140, 275] on icon at bounding box center [138, 278] width 12 height 12
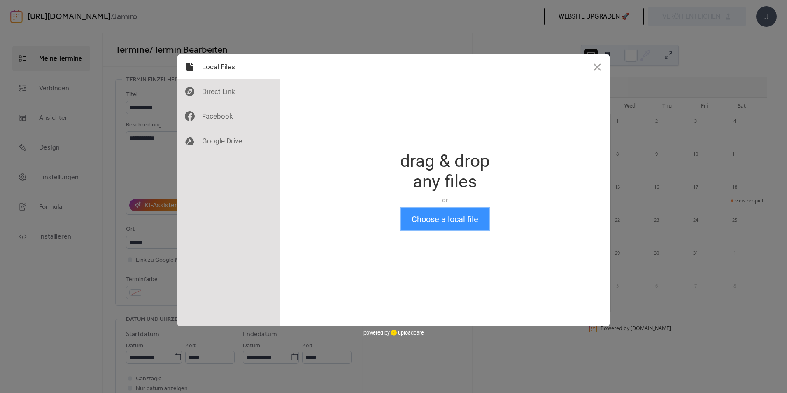
click at [437, 223] on button "Choose a local file" at bounding box center [444, 218] width 87 height 21
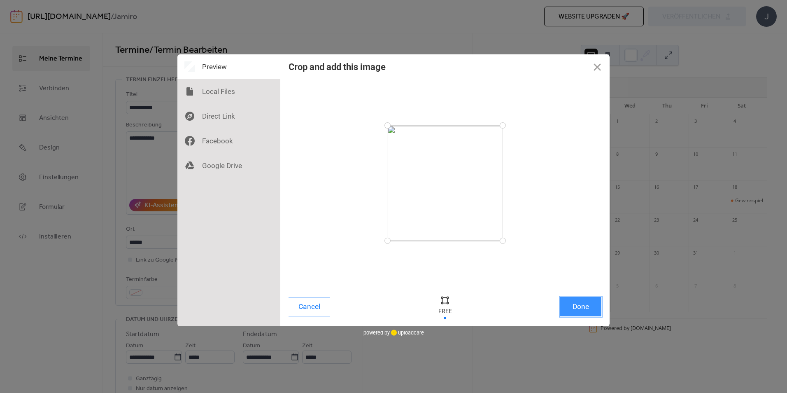
click at [583, 309] on button "Done" at bounding box center [580, 306] width 41 height 19
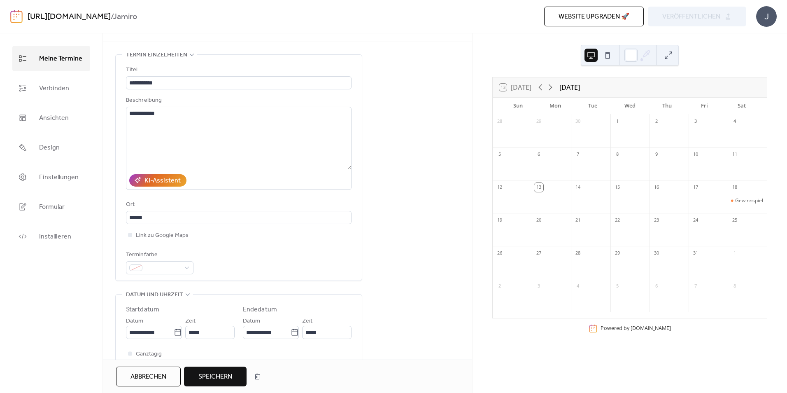
scroll to position [252, 0]
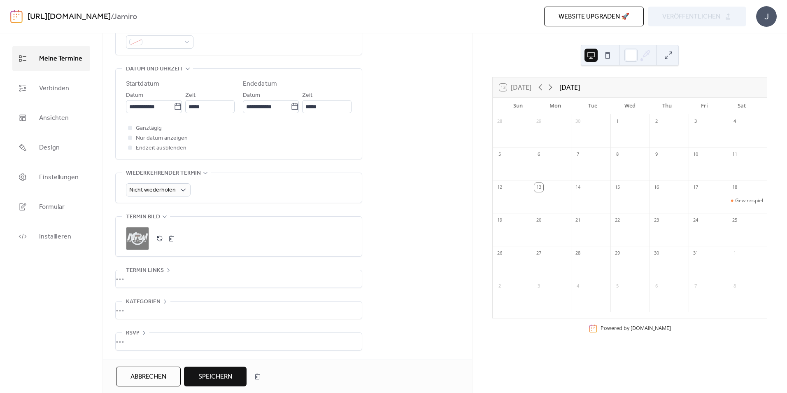
click at [216, 376] on span "Speichern" at bounding box center [215, 377] width 34 height 10
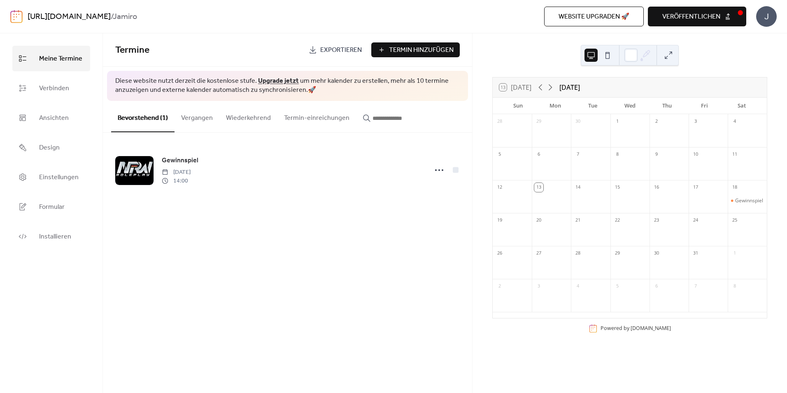
click at [687, 10] on button "veröffentlichen" at bounding box center [697, 17] width 98 height 20
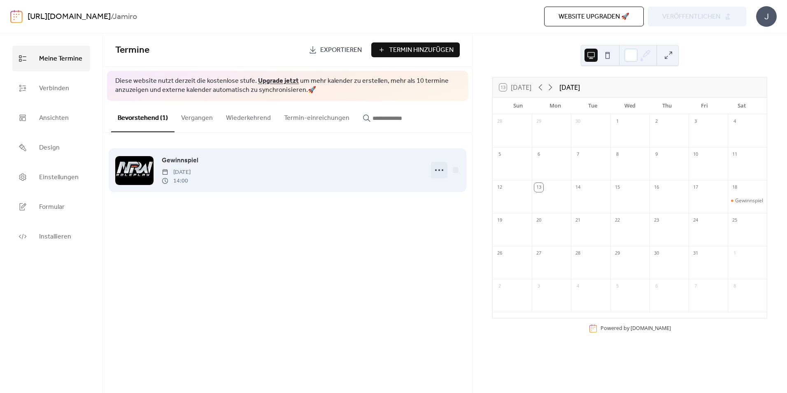
click at [439, 172] on icon at bounding box center [439, 169] width 13 height 13
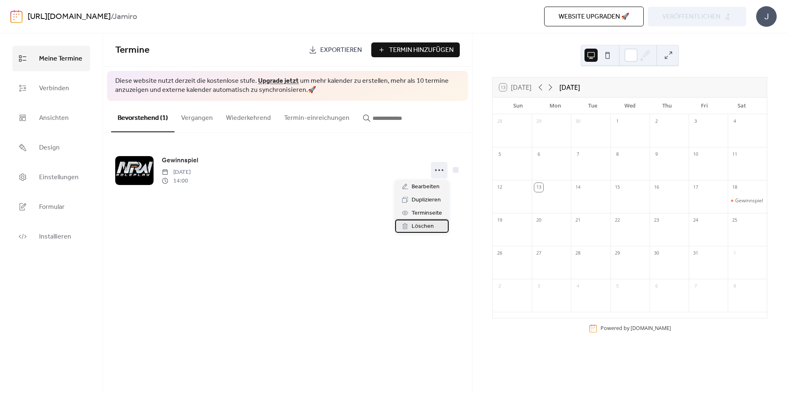
click at [416, 227] on span "Löschen" at bounding box center [423, 226] width 22 height 10
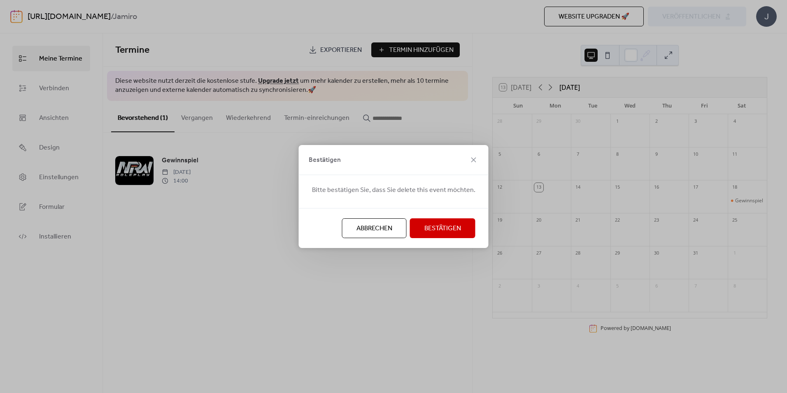
click at [430, 229] on span "Bestätigen" at bounding box center [442, 228] width 37 height 10
